Goal: Information Seeking & Learning: Learn about a topic

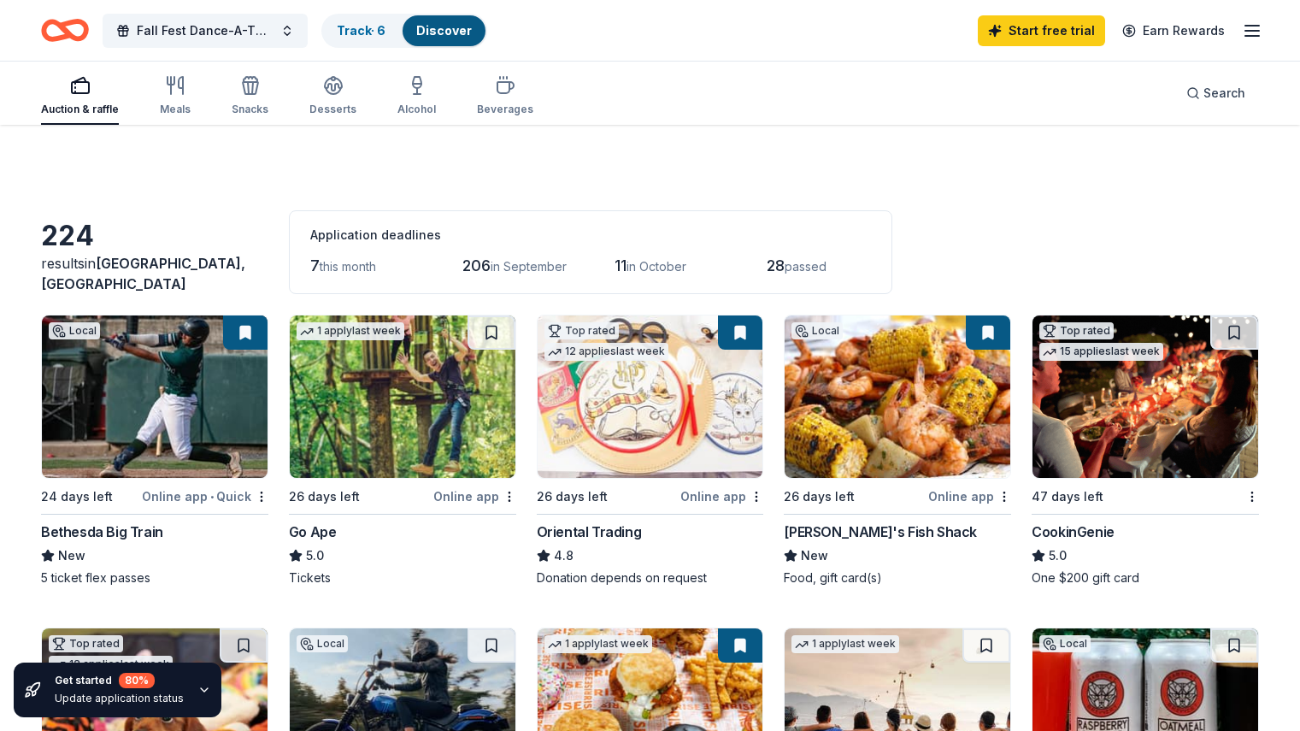
scroll to position [410, 0]
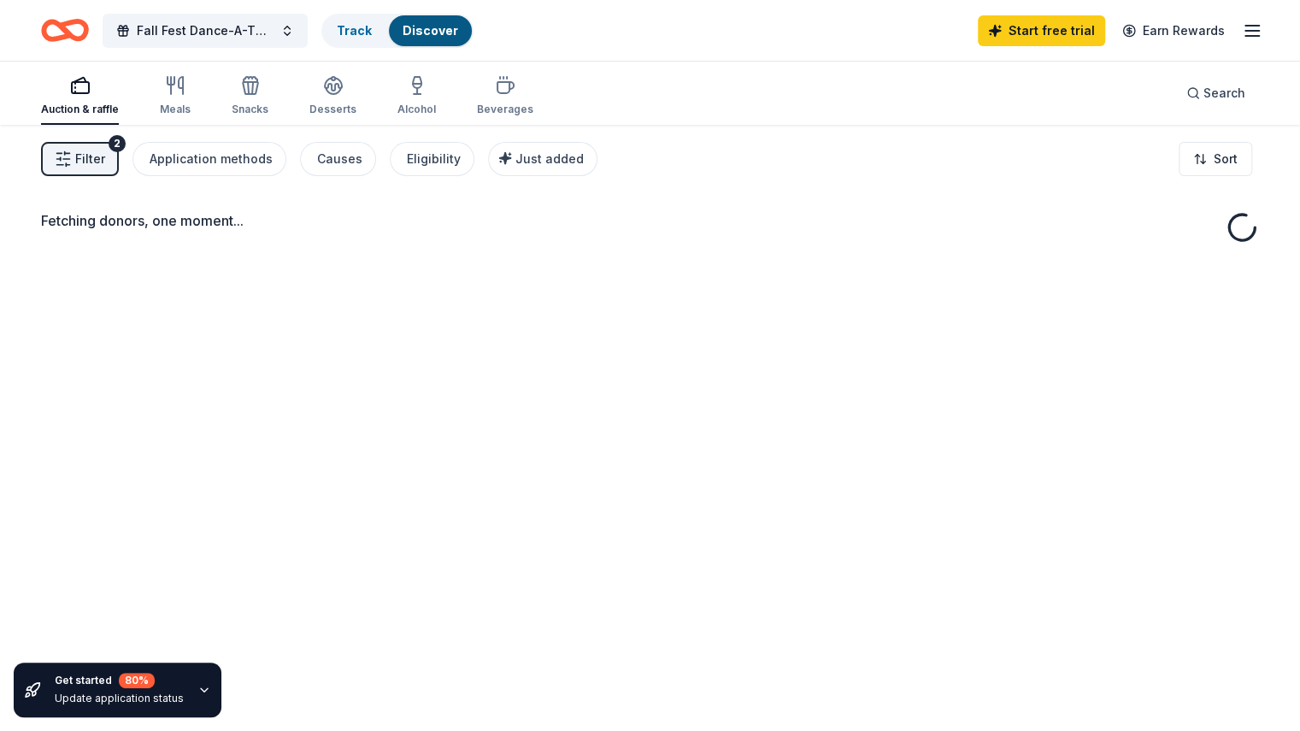
click at [39, 134] on div "Fall Fest Dance-A-Thon Track Discover Start free trial Earn Rewards Auction & r…" at bounding box center [650, 428] width 1300 height 856
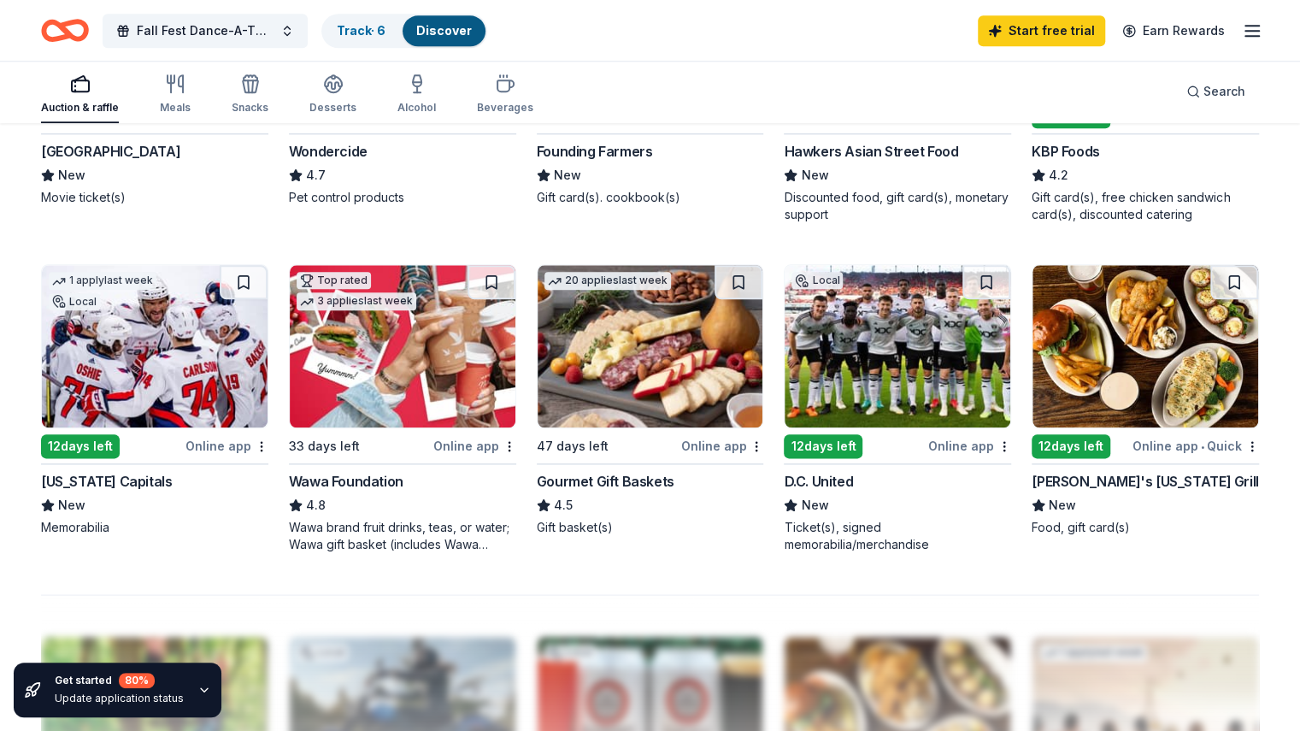
scroll to position [1026, 0]
